Goal: Download file/media

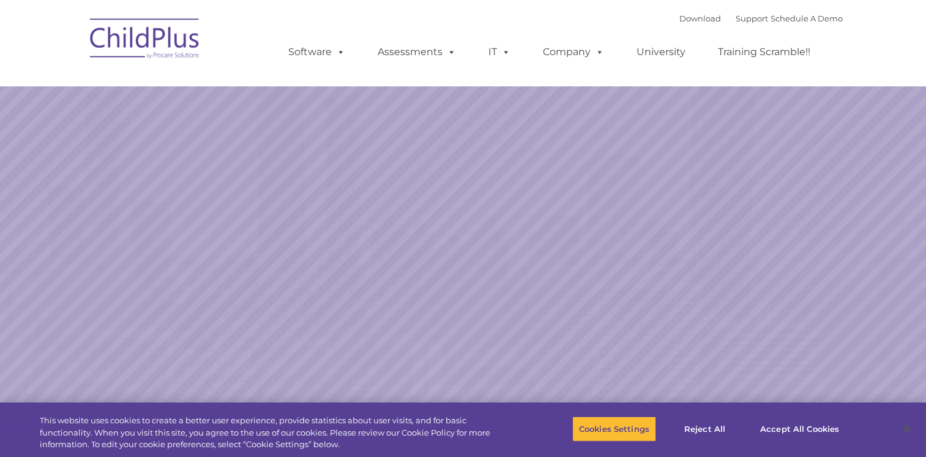
select select "MEDIUM"
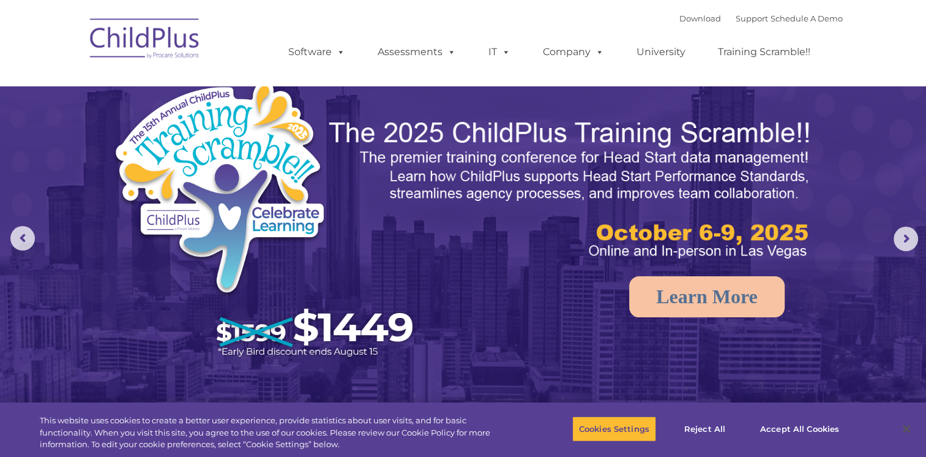
click at [175, 55] on img at bounding box center [145, 40] width 122 height 61
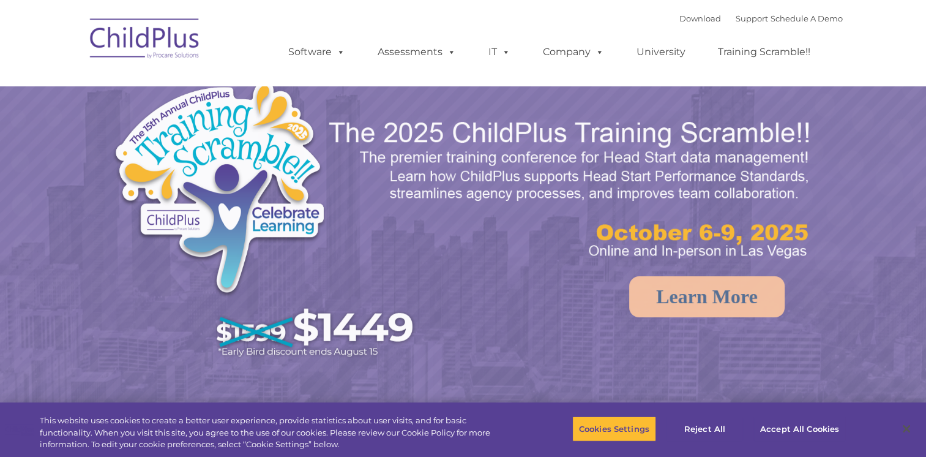
select select "MEDIUM"
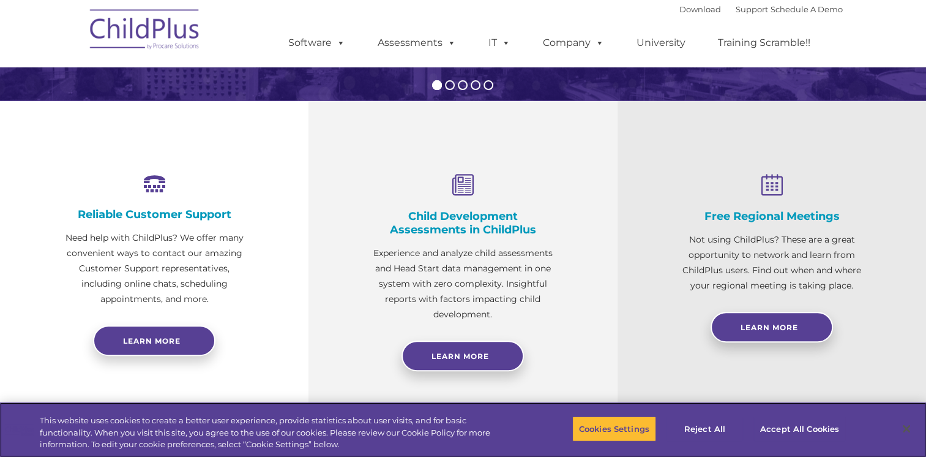
scroll to position [230, 0]
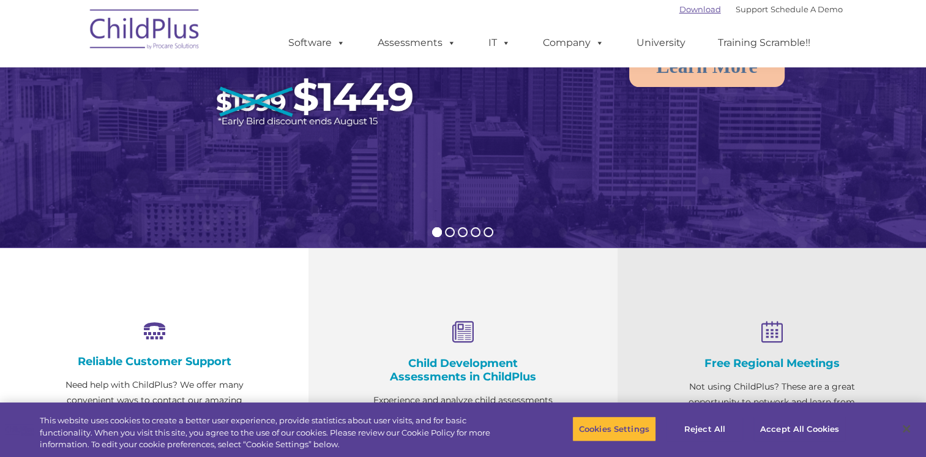
click at [679, 10] on link "Download" at bounding box center [700, 9] width 42 height 10
